Goal: Check status: Check status

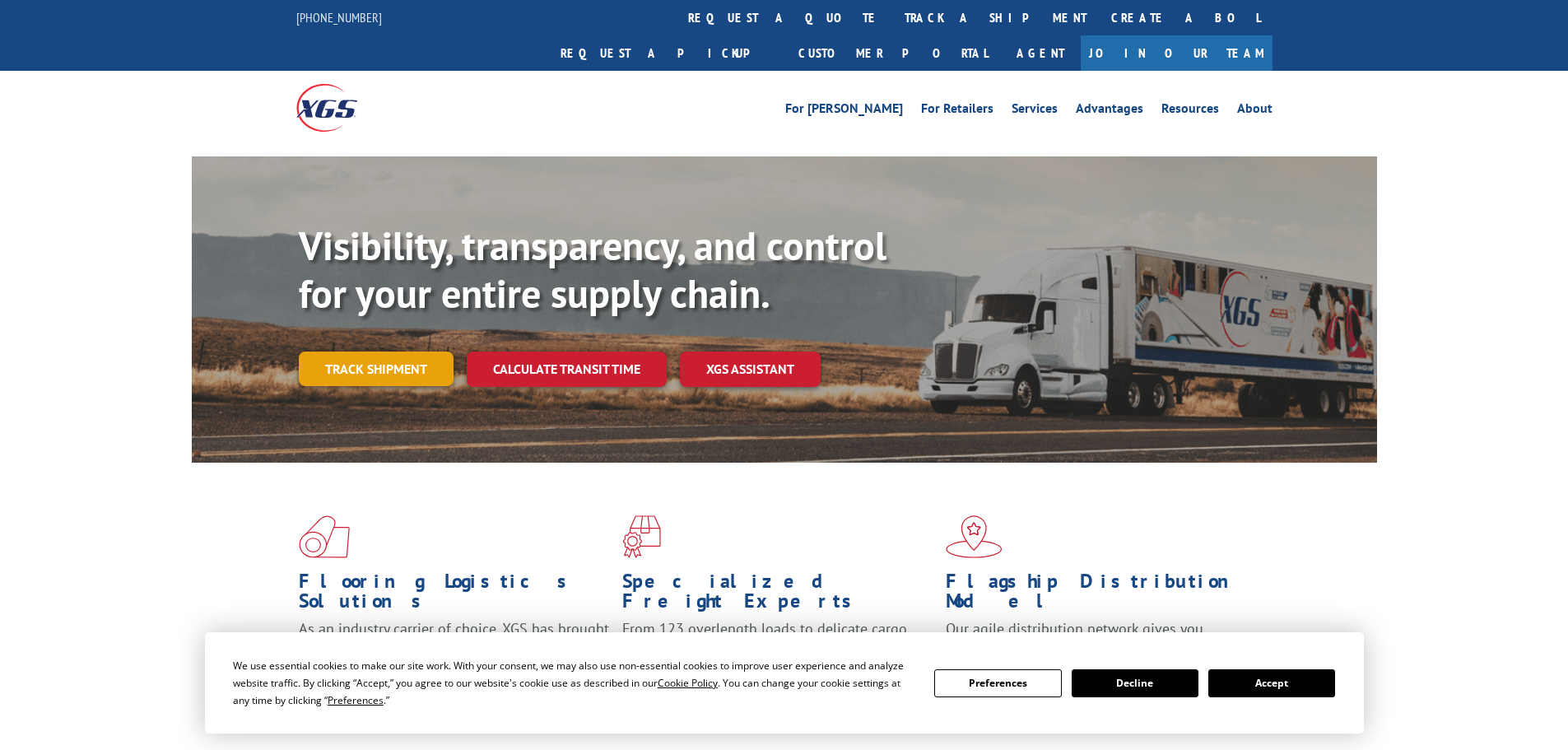
click at [386, 352] on link "Track shipment" at bounding box center [376, 369] width 155 height 35
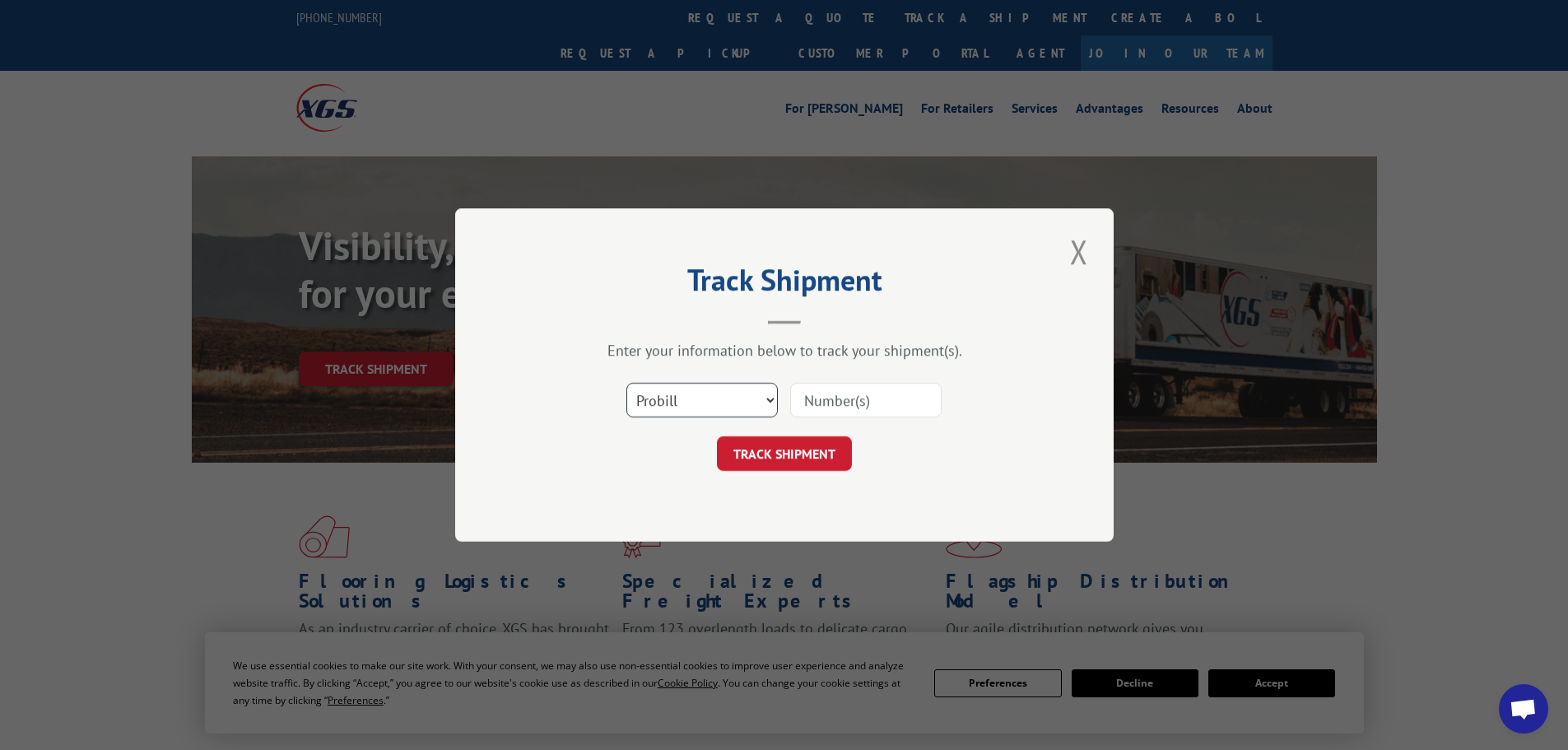
click at [685, 398] on select "Select category... Probill BOL PO" at bounding box center [702, 400] width 151 height 35
select select "bol"
click at [626, 382] on select "Select category... Probill BOL PO" at bounding box center [702, 400] width 151 height 35
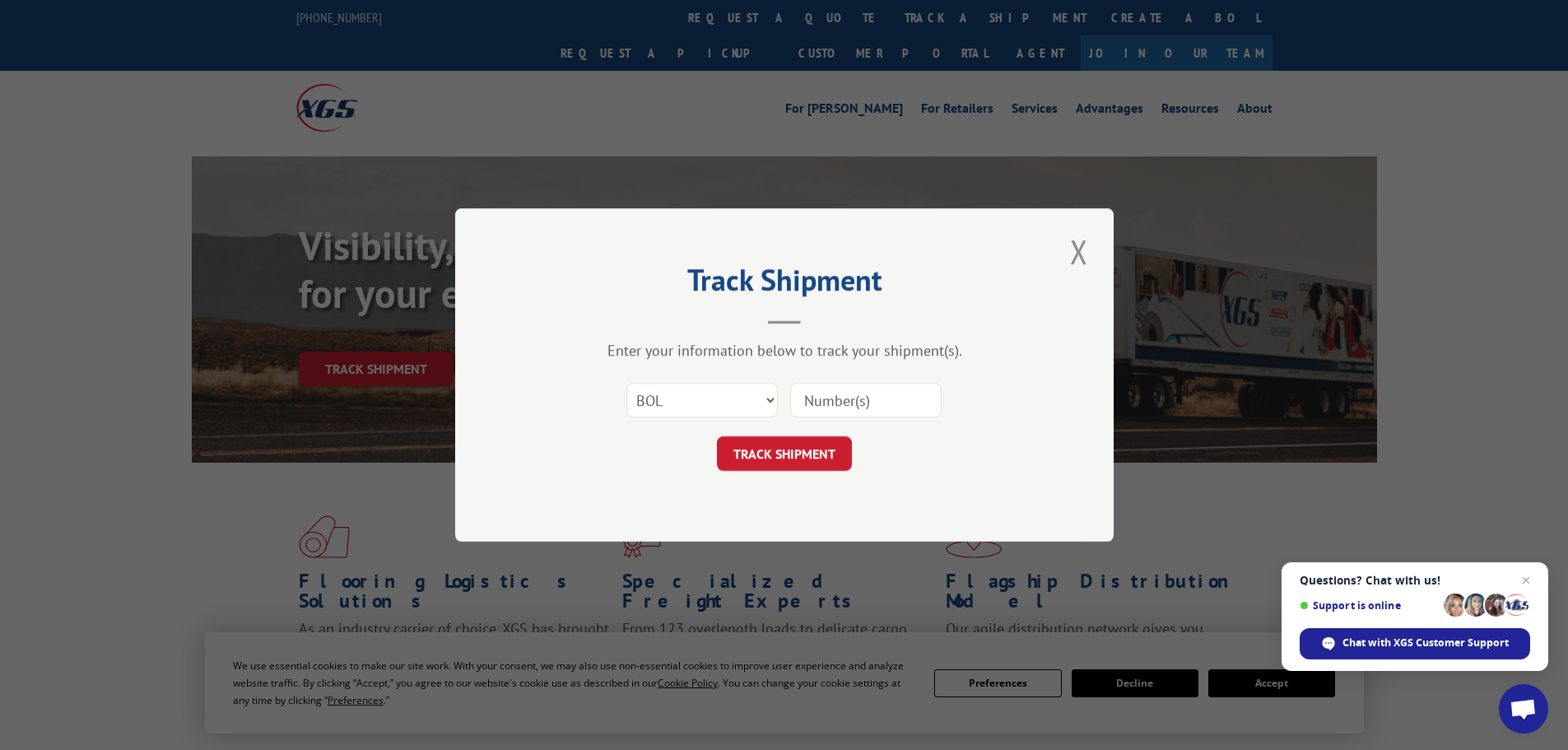
paste input "893224"
type input "893224"
click at [814, 443] on button "TRACK SHIPMENT" at bounding box center [784, 454] width 135 height 35
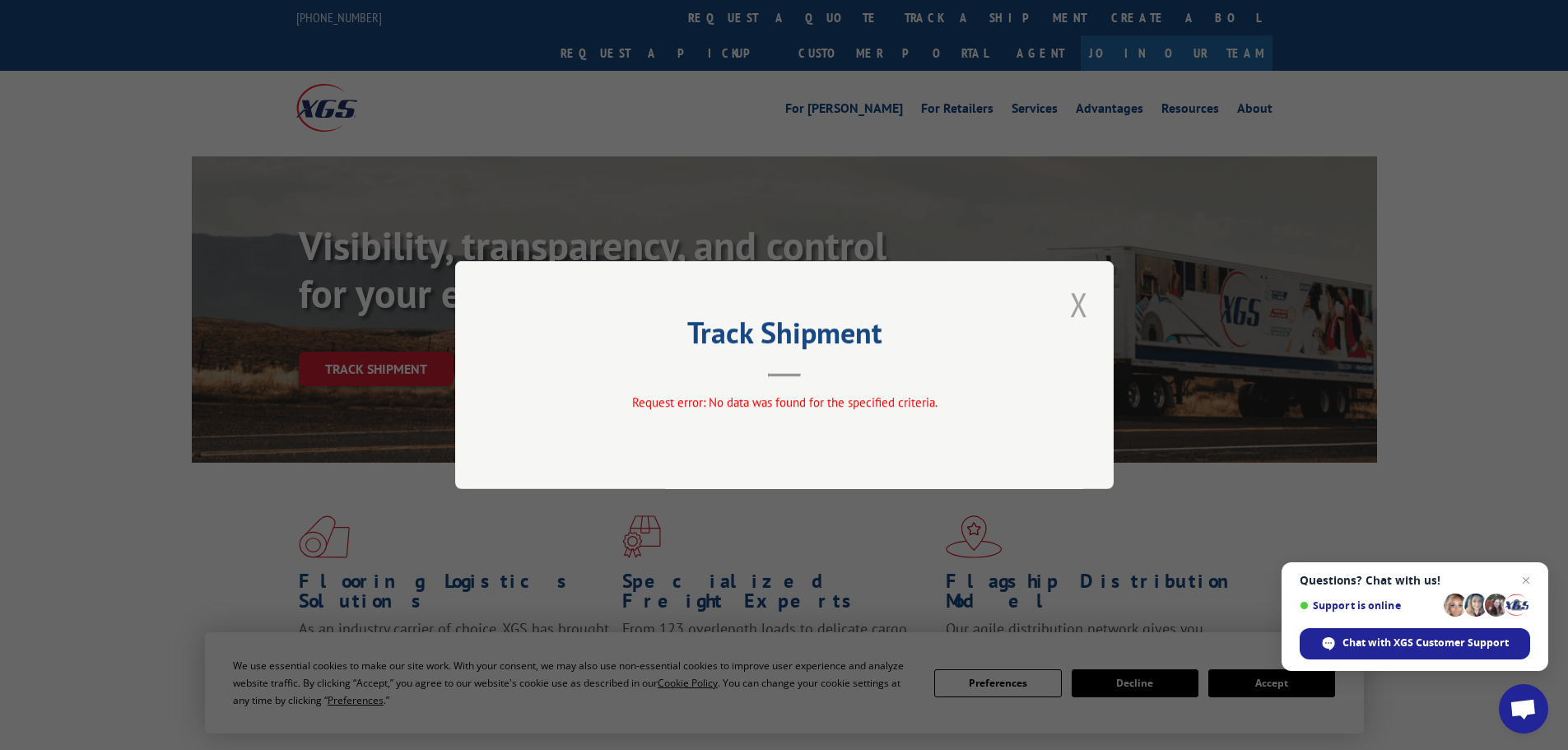
click at [1082, 303] on button "Close modal" at bounding box center [1080, 303] width 28 height 45
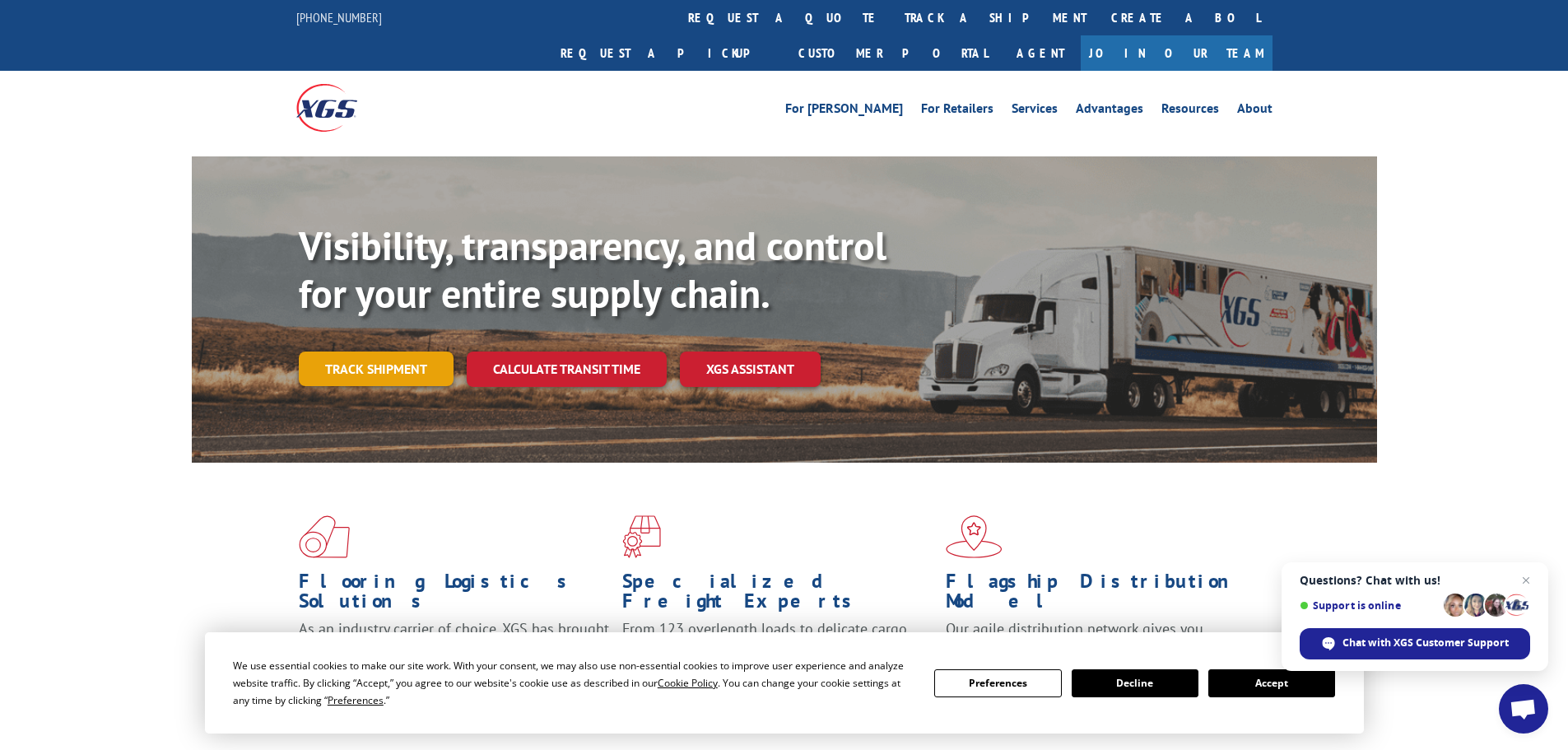
click at [364, 352] on link "Track shipment" at bounding box center [376, 369] width 155 height 35
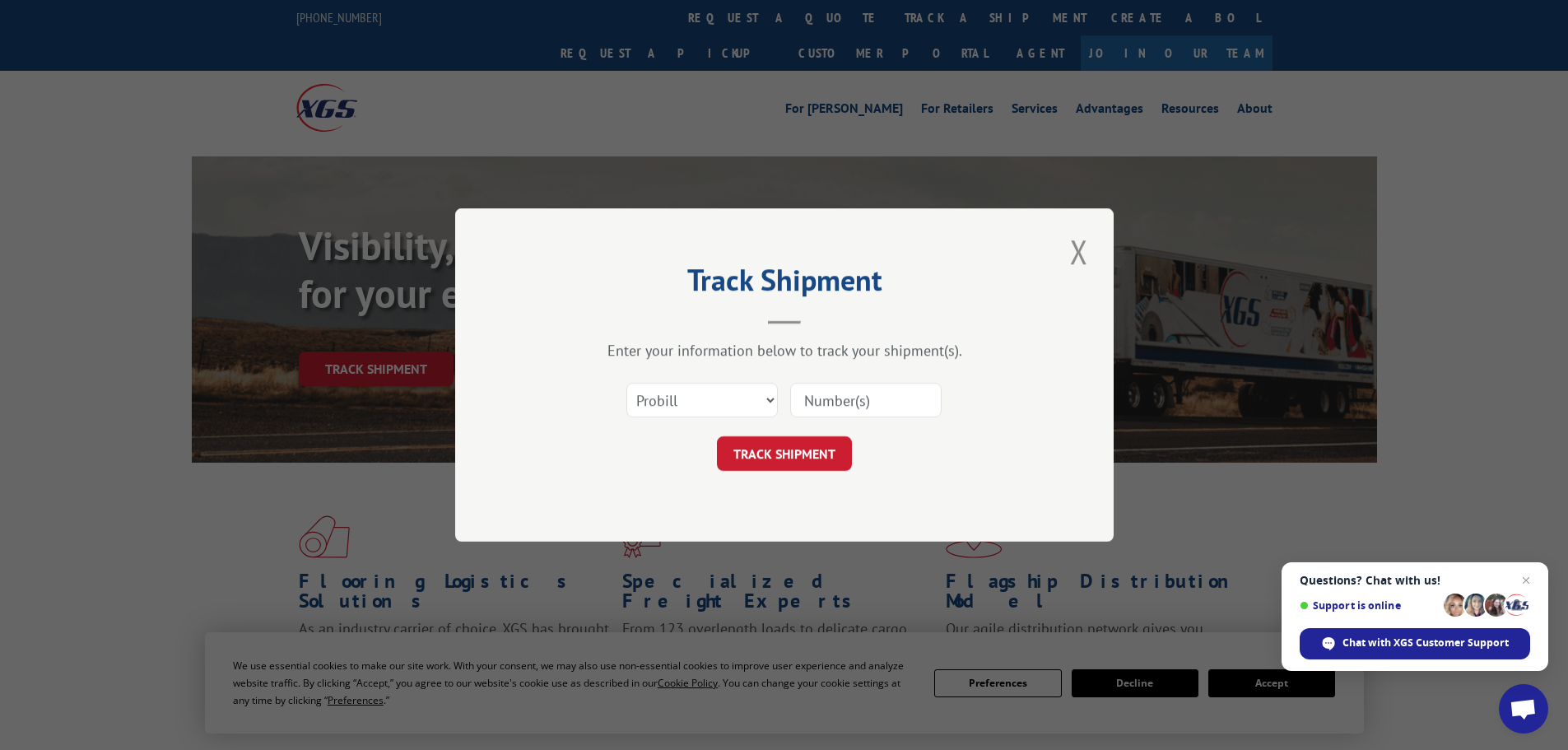
click at [861, 397] on input at bounding box center [866, 400] width 151 height 35
paste input "5513922"
type input "5513922"
click at [814, 454] on button "TRACK SHIPMENT" at bounding box center [784, 454] width 135 height 35
